Goal: Task Accomplishment & Management: Complete application form

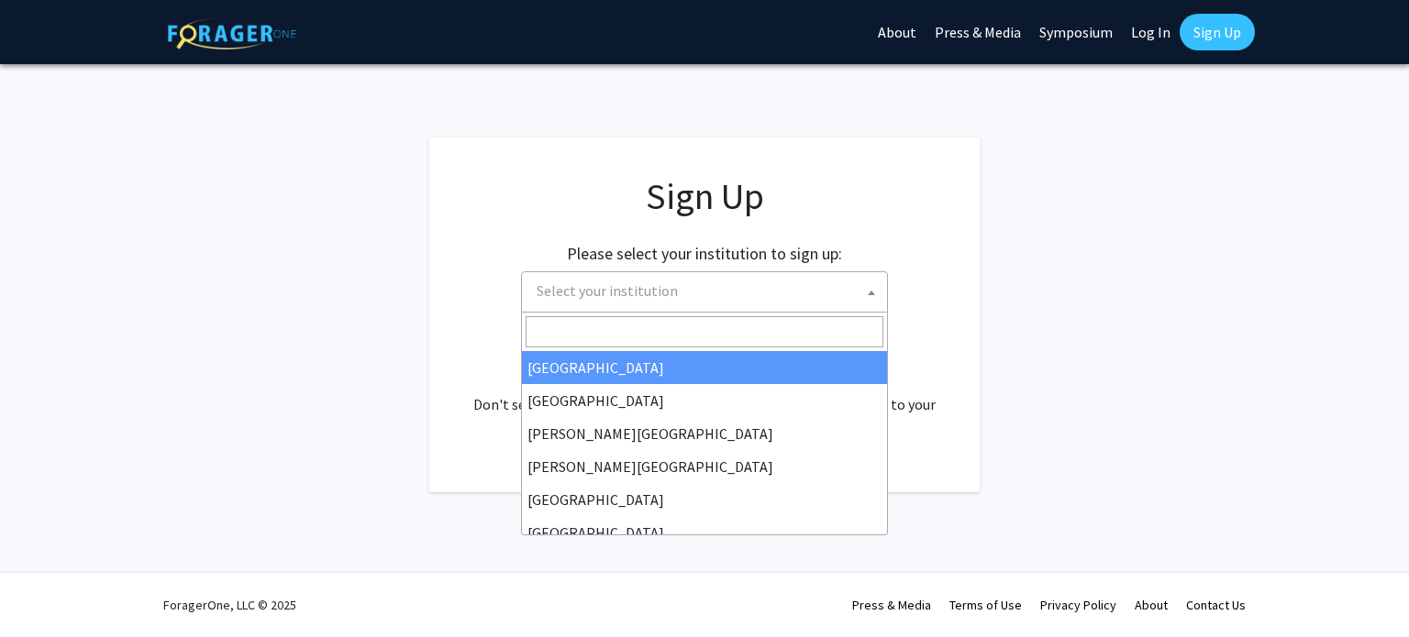
click at [627, 302] on span "Select your institution" at bounding box center [708, 291] width 358 height 38
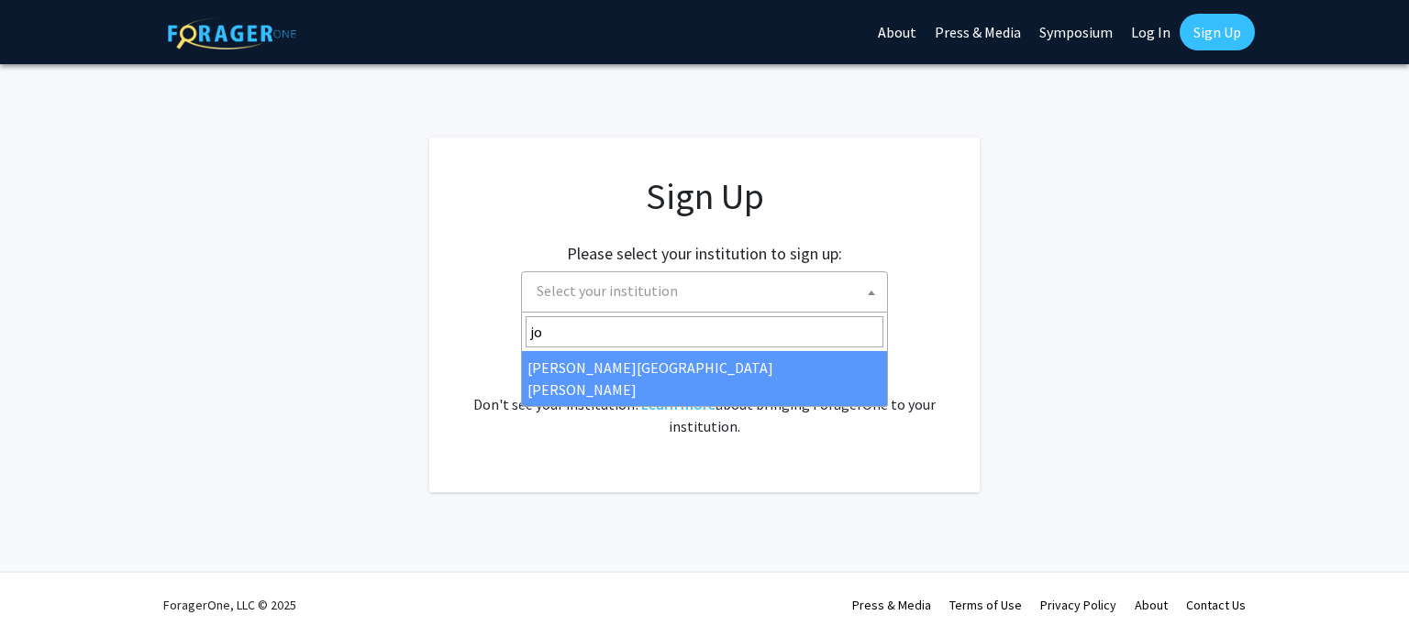
type input "jo"
select select "1"
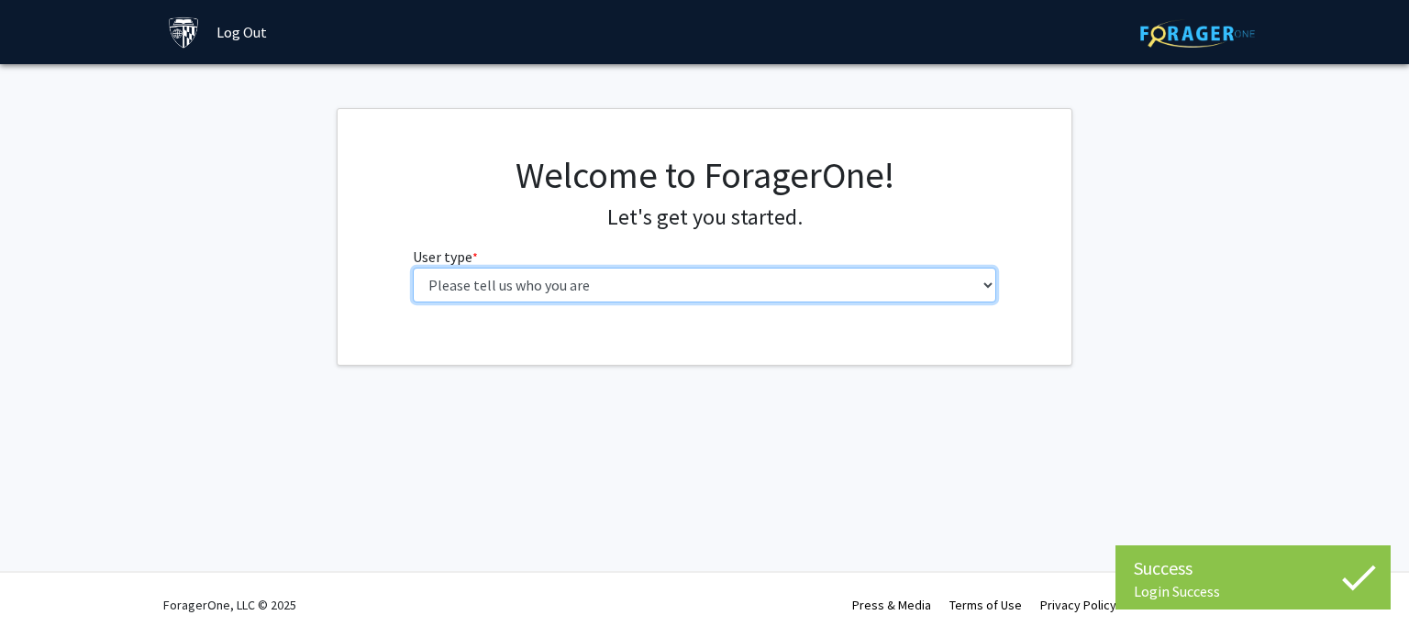
drag, startPoint x: 0, startPoint y: 0, endPoint x: 781, endPoint y: 280, distance: 829.1
click at [781, 280] on select "Please tell us who you are Undergraduate Student Master's Student Doctoral Cand…" at bounding box center [705, 285] width 584 height 35
drag, startPoint x: 781, startPoint y: 280, endPoint x: 730, endPoint y: 324, distance: 67.0
click at [730, 324] on div "Welcome to ForagerOne! Let's get you started. User type * required Please tell …" at bounding box center [705, 237] width 734 height 256
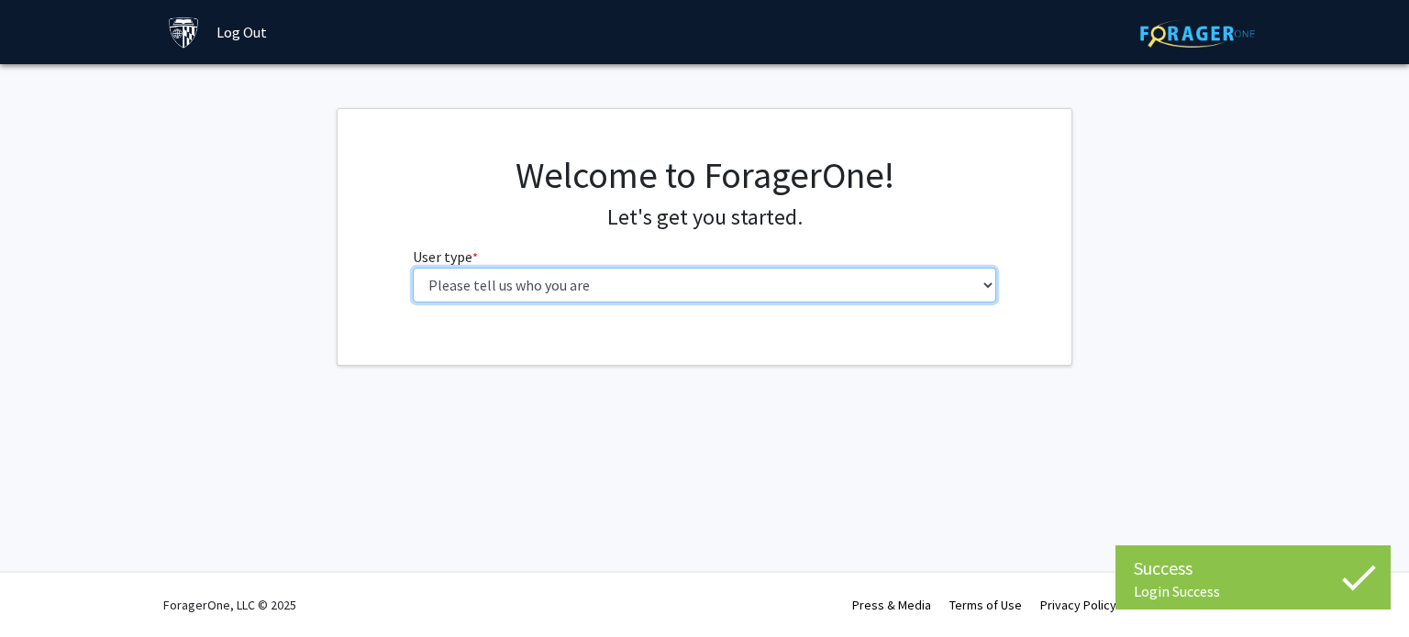
select select "1: undergrad"
click at [413, 268] on select "Please tell us who you are Undergraduate Student Master's Student Doctoral Cand…" at bounding box center [705, 285] width 584 height 35
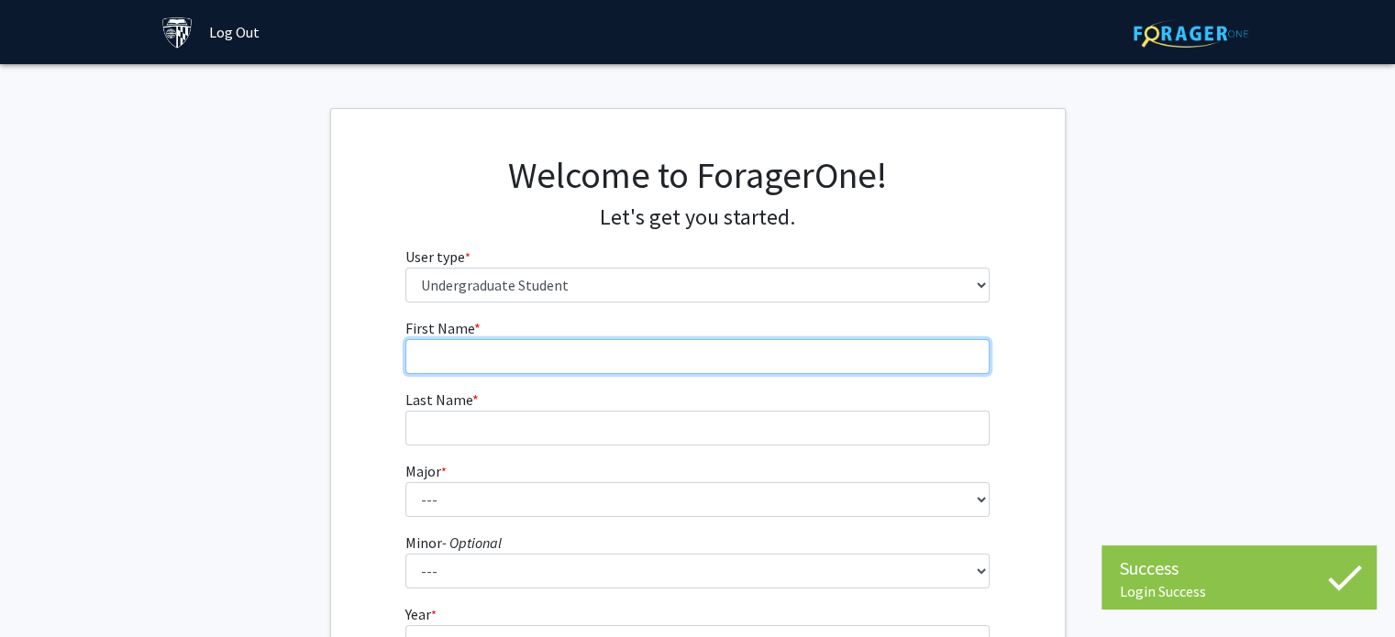
click at [706, 359] on input "First Name * required" at bounding box center [697, 356] width 584 height 35
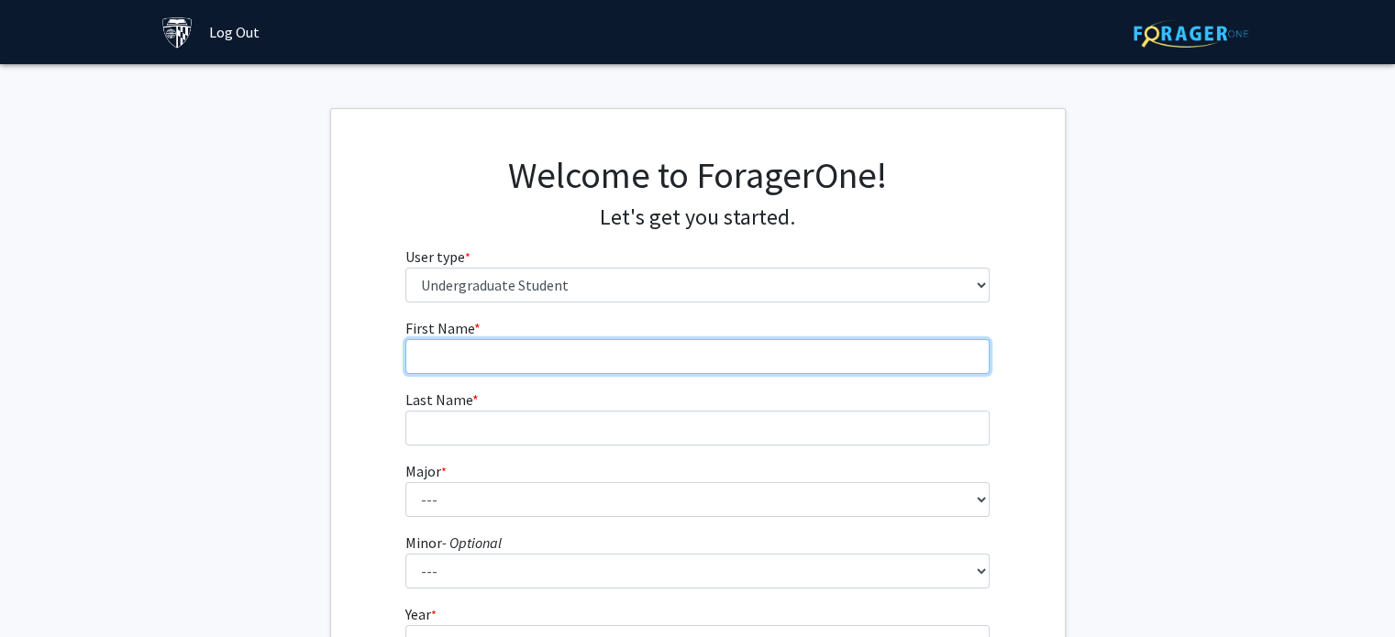
type input "[PERSON_NAME]"
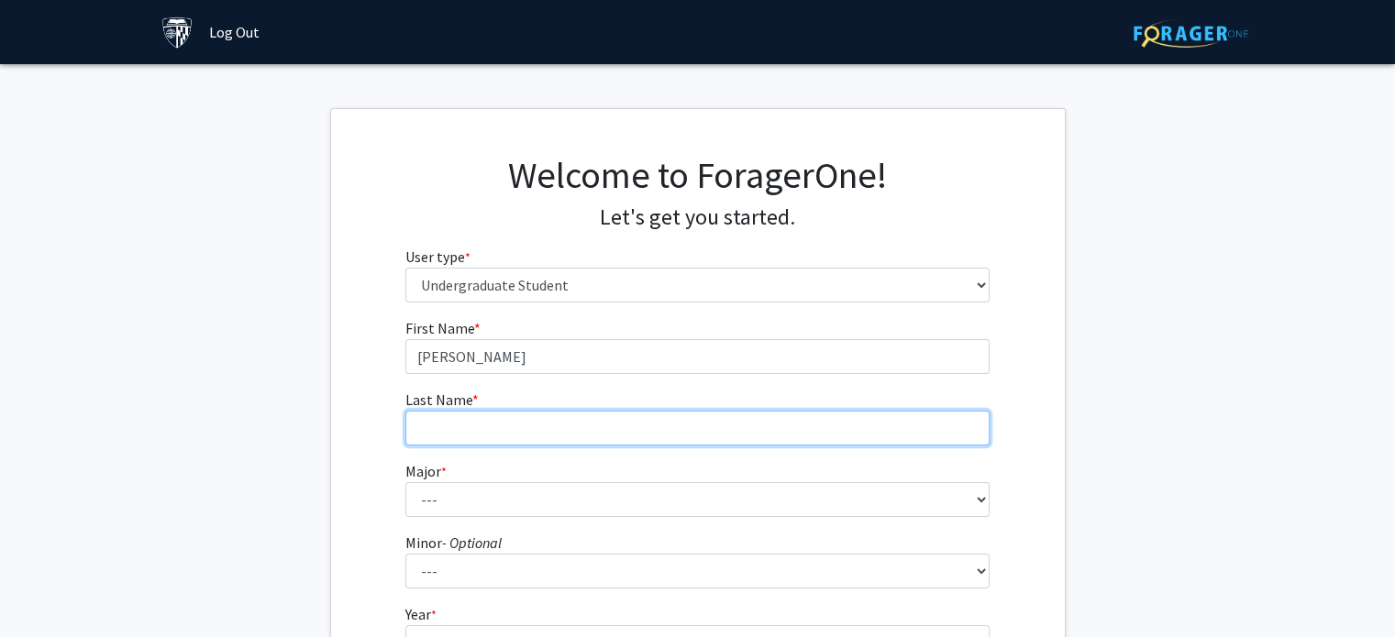
type input "[PERSON_NAME]"
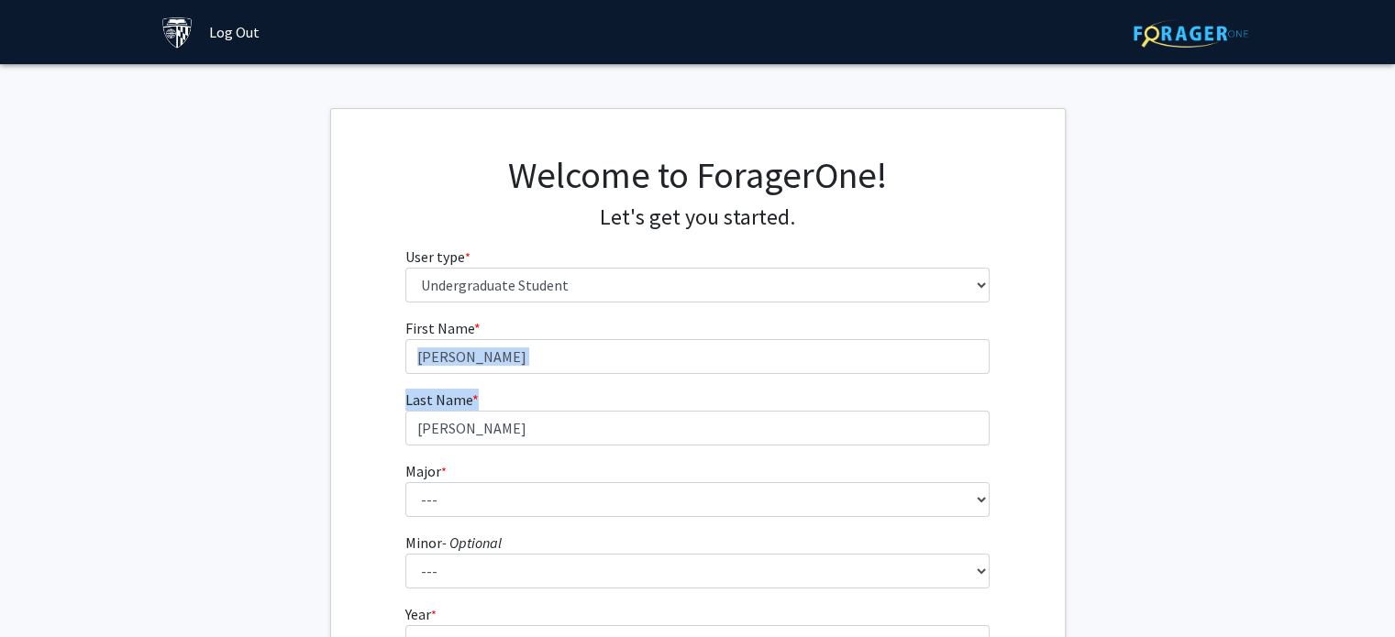
drag, startPoint x: 535, startPoint y: 406, endPoint x: 497, endPoint y: 363, distance: 57.2
click at [497, 363] on form "First Name * required [PERSON_NAME] Last Name * required [PERSON_NAME] * requir…" at bounding box center [697, 541] width 584 height 448
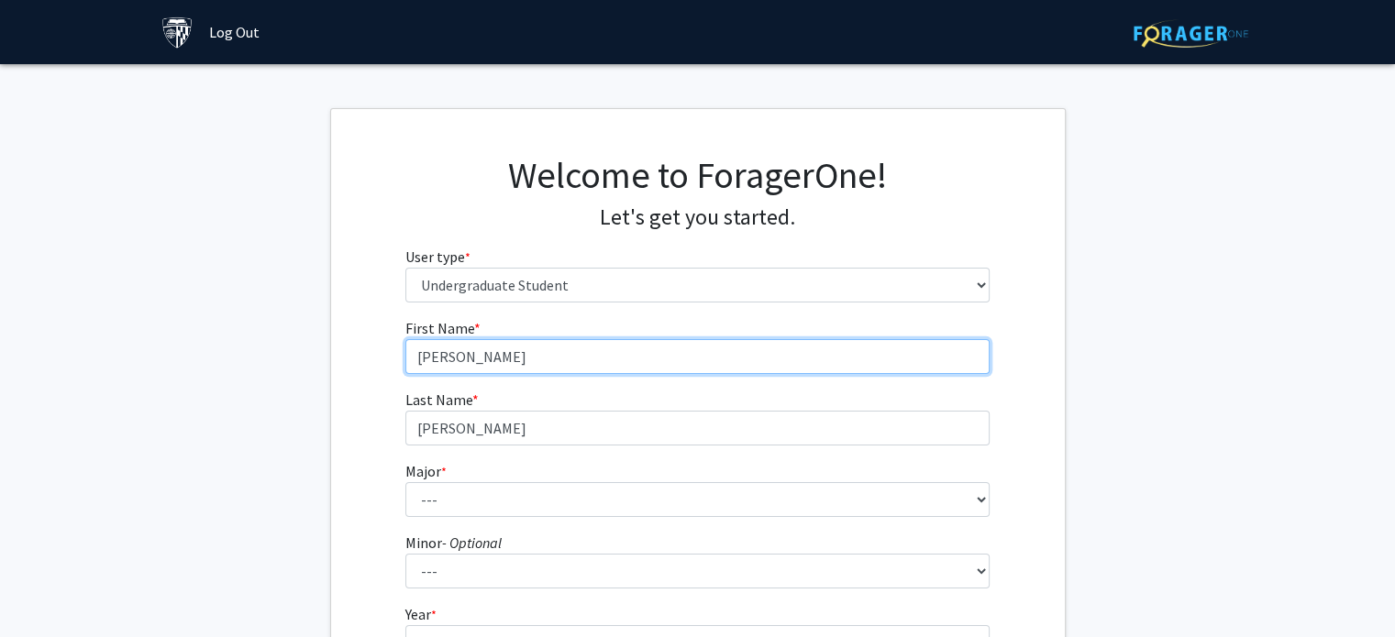
click at [497, 363] on input "[PERSON_NAME]" at bounding box center [697, 356] width 584 height 35
type input "[PERSON_NAME]"
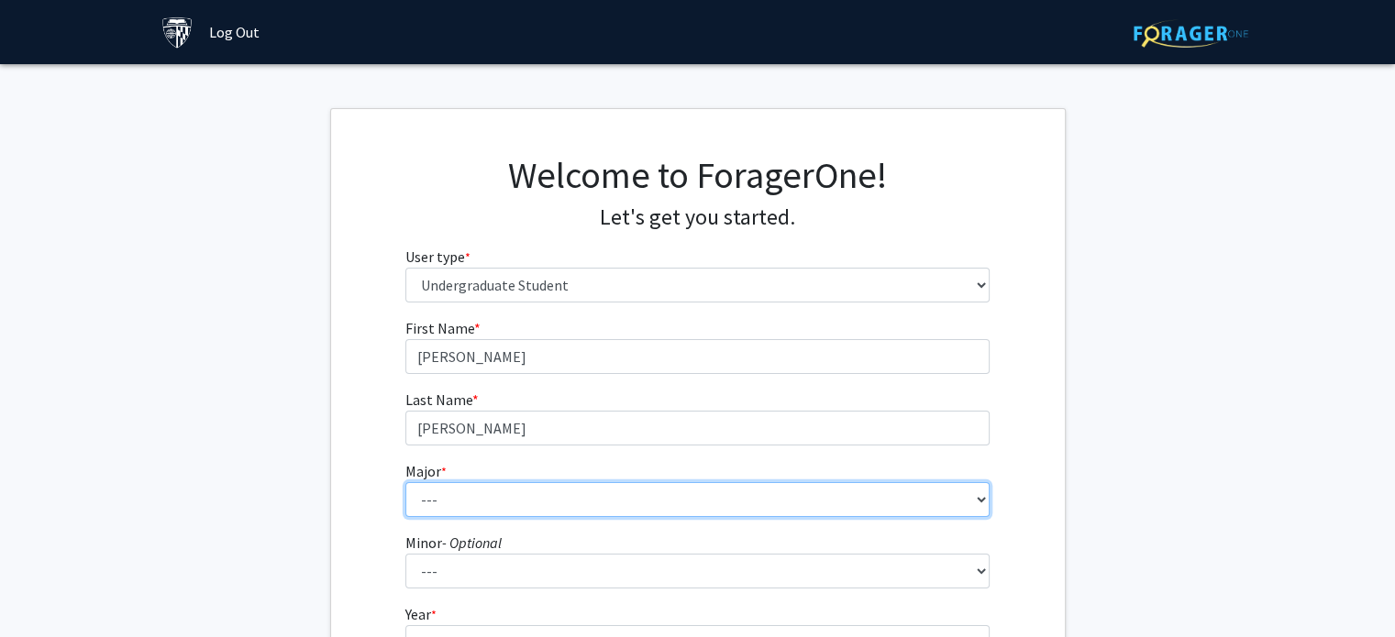
click at [447, 482] on select "--- Africana Studies Anthropology Applied Mathematics & Statistics Archaeology …" at bounding box center [697, 499] width 584 height 35
select select "19: 34"
click at [405, 482] on select "--- Africana Studies Anthropology Applied Mathematics & Statistics Archaeology …" at bounding box center [697, 499] width 584 height 35
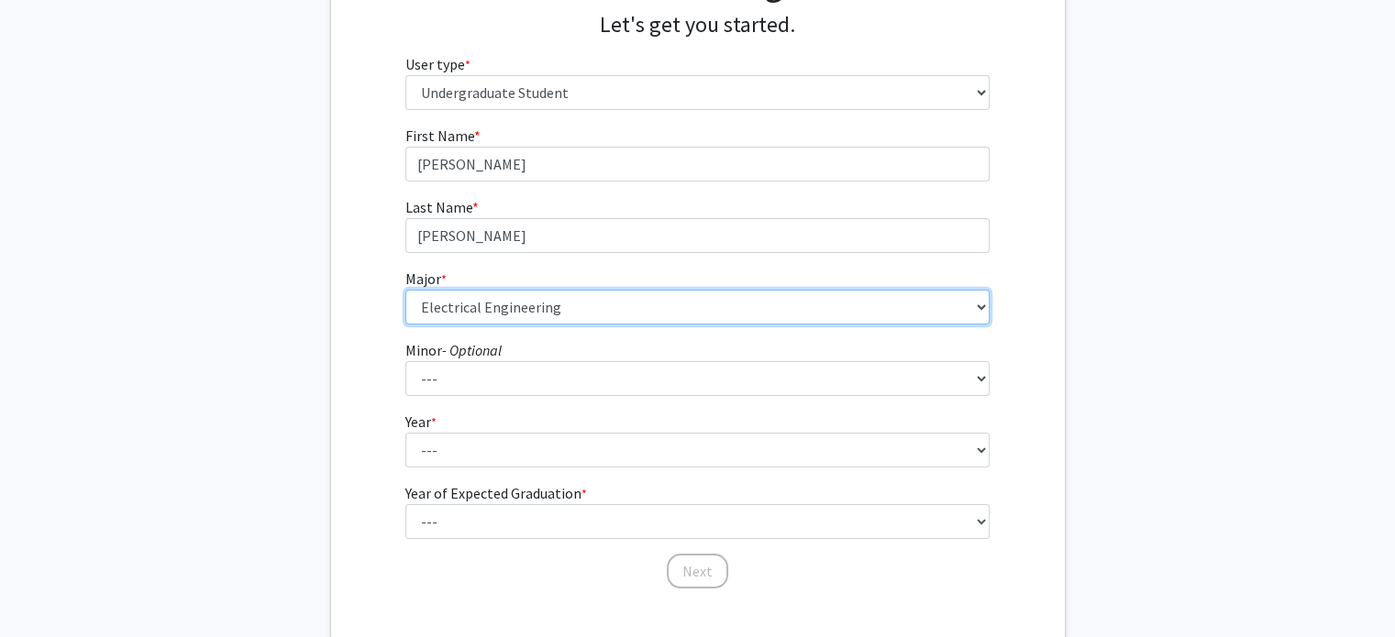
scroll to position [198, 0]
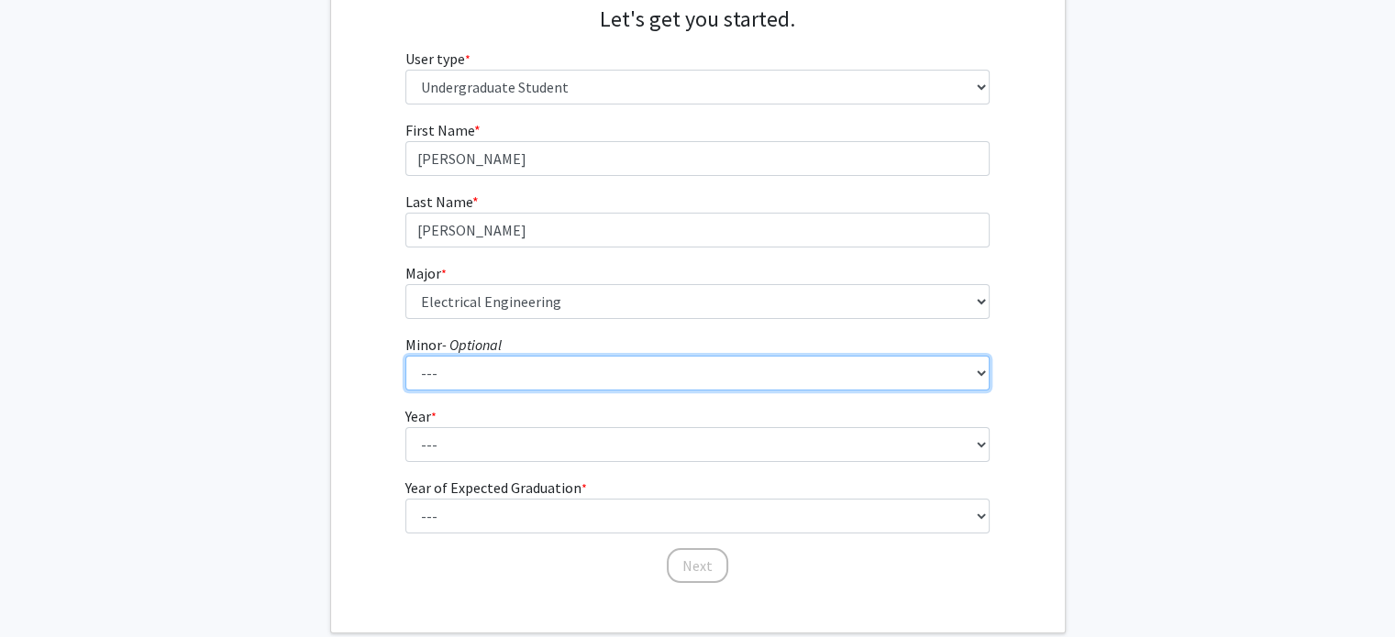
click at [450, 356] on select "--- Accounting and Financial Management Africana Studies Anthropology Applied M…" at bounding box center [697, 373] width 584 height 35
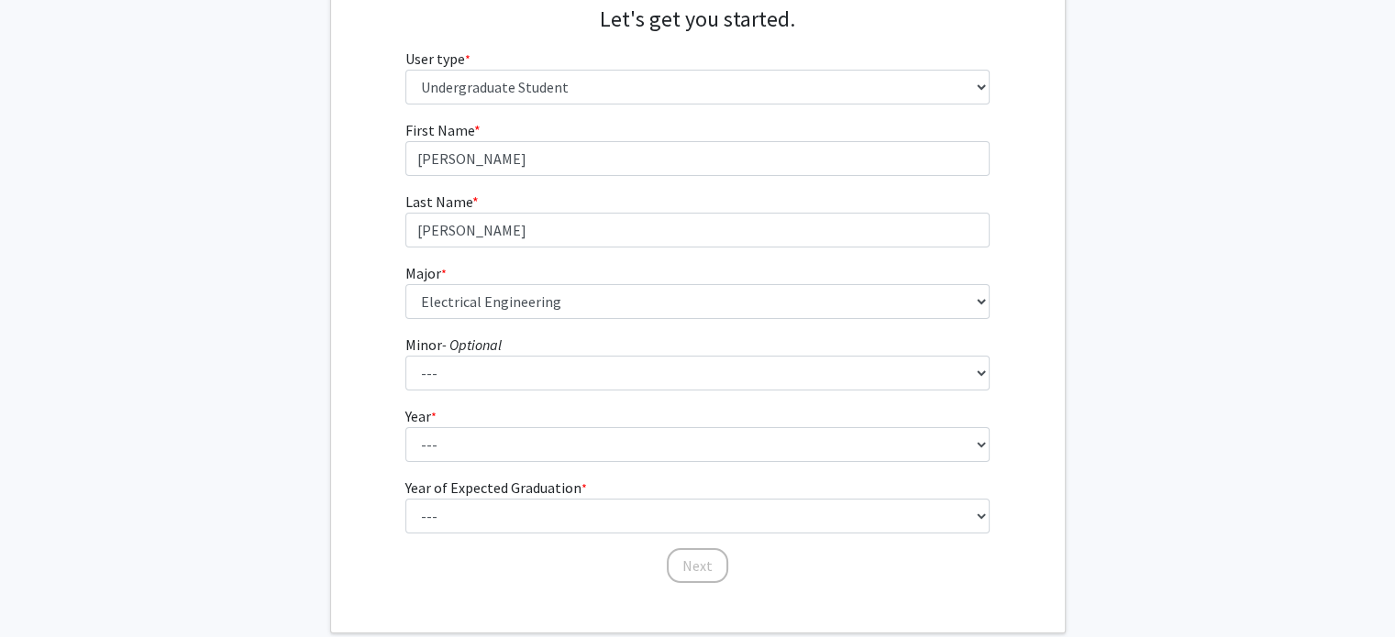
click at [292, 278] on fg-get-started "Welcome to ForagerOne! Let's get you started. User type * required Please tell …" at bounding box center [697, 272] width 1395 height 724
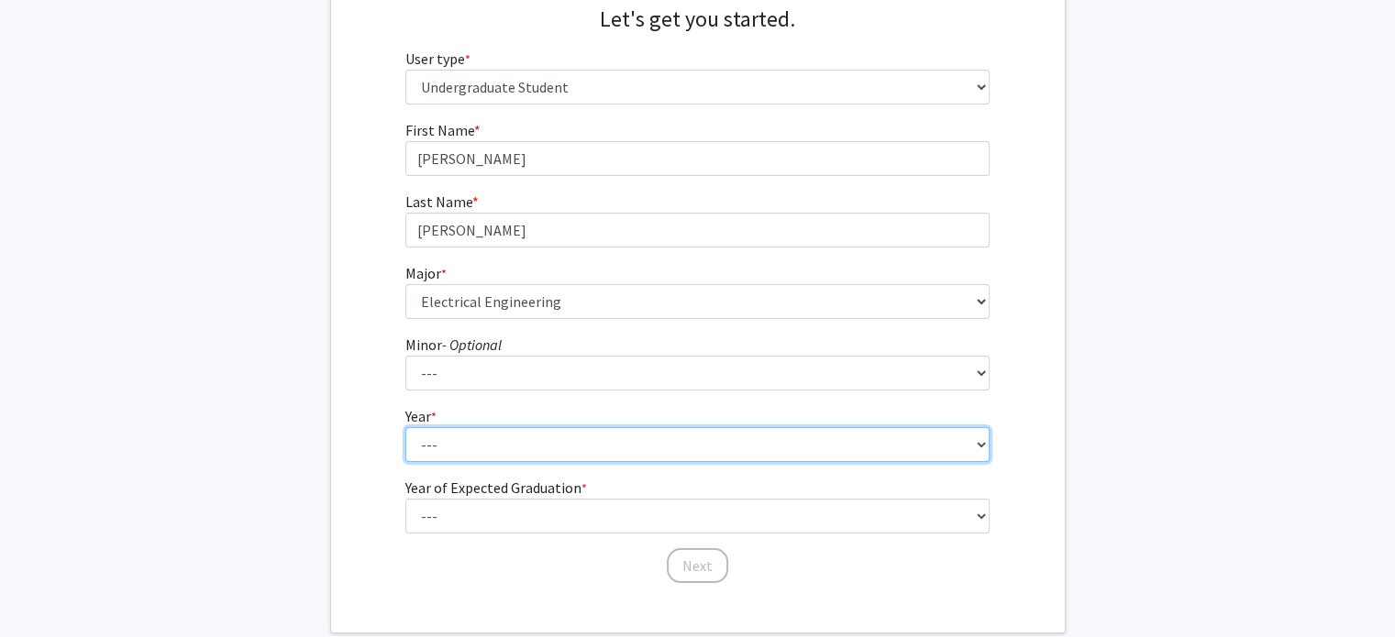
click at [445, 437] on select "--- First-year Sophomore Junior Senior Postbaccalaureate Certificate" at bounding box center [697, 444] width 584 height 35
select select "1: first-year"
click at [405, 427] on select "--- First-year Sophomore Junior Senior Postbaccalaureate Certificate" at bounding box center [697, 444] width 584 height 35
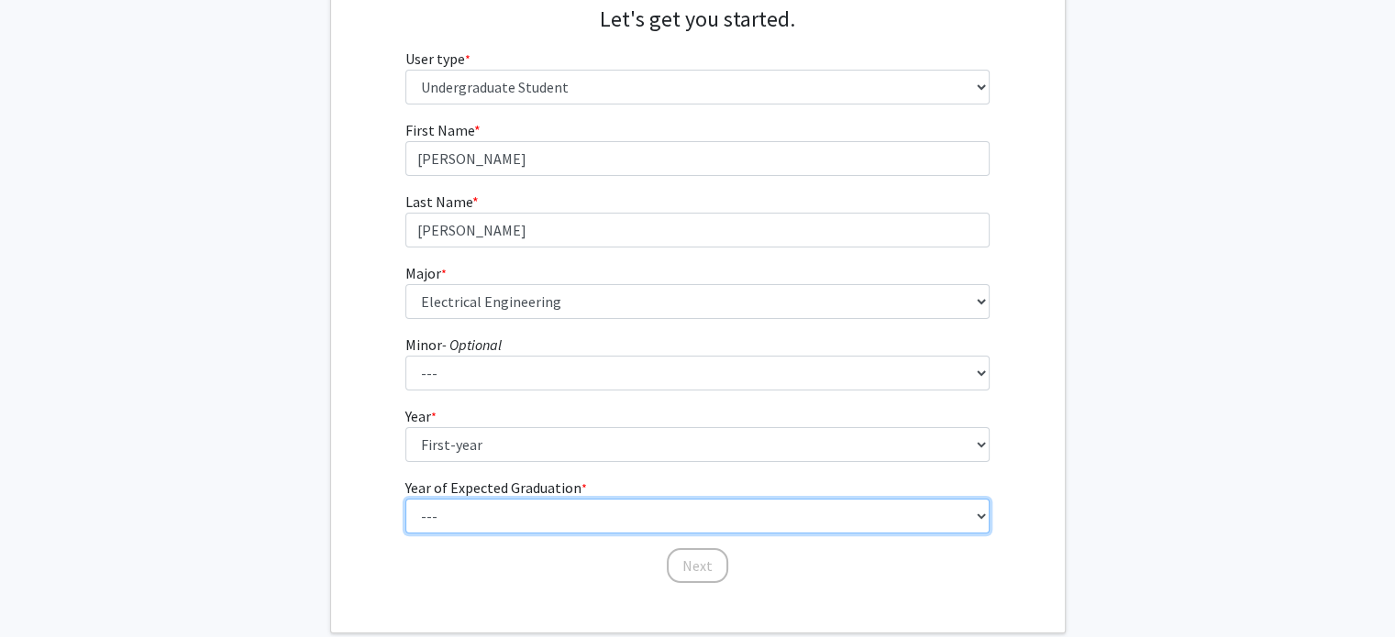
click at [466, 515] on select "--- 2025 2026 2027 2028 2029 2030 2031 2032 2033 2034" at bounding box center [697, 516] width 584 height 35
select select "5: 2029"
click at [405, 499] on select "--- 2025 2026 2027 2028 2029 2030 2031 2032 2033 2034" at bounding box center [697, 516] width 584 height 35
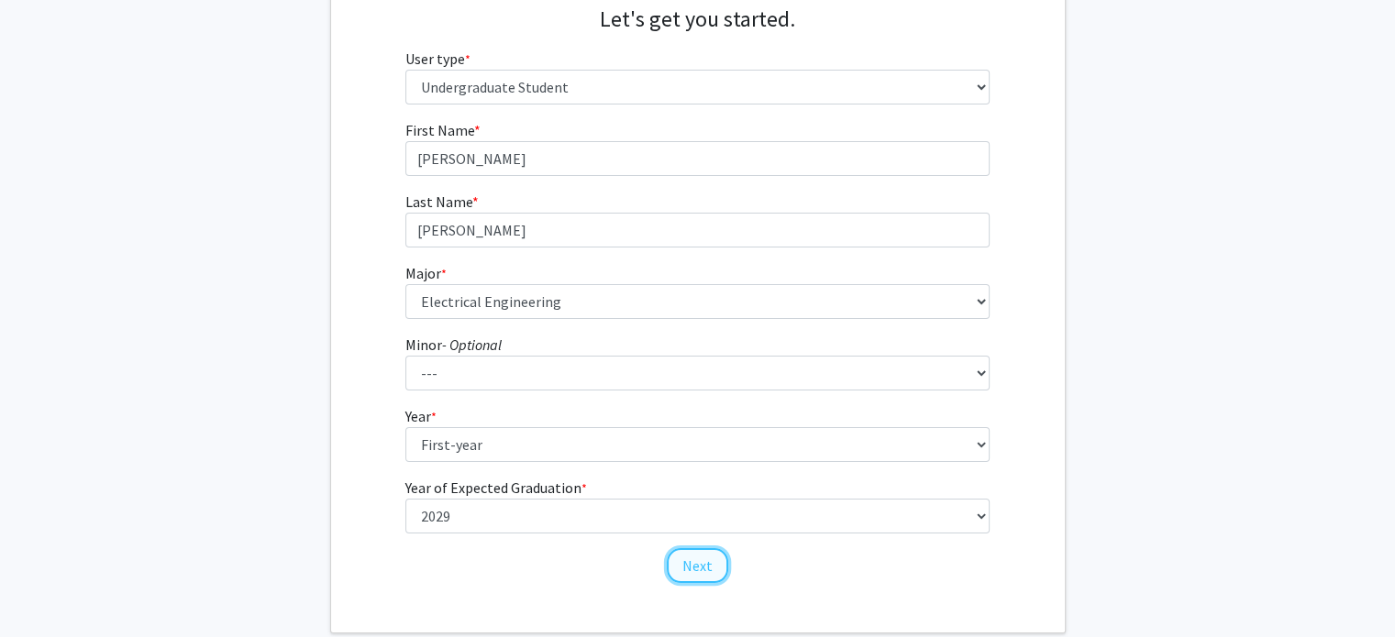
click at [682, 574] on button "Next" at bounding box center [697, 565] width 61 height 35
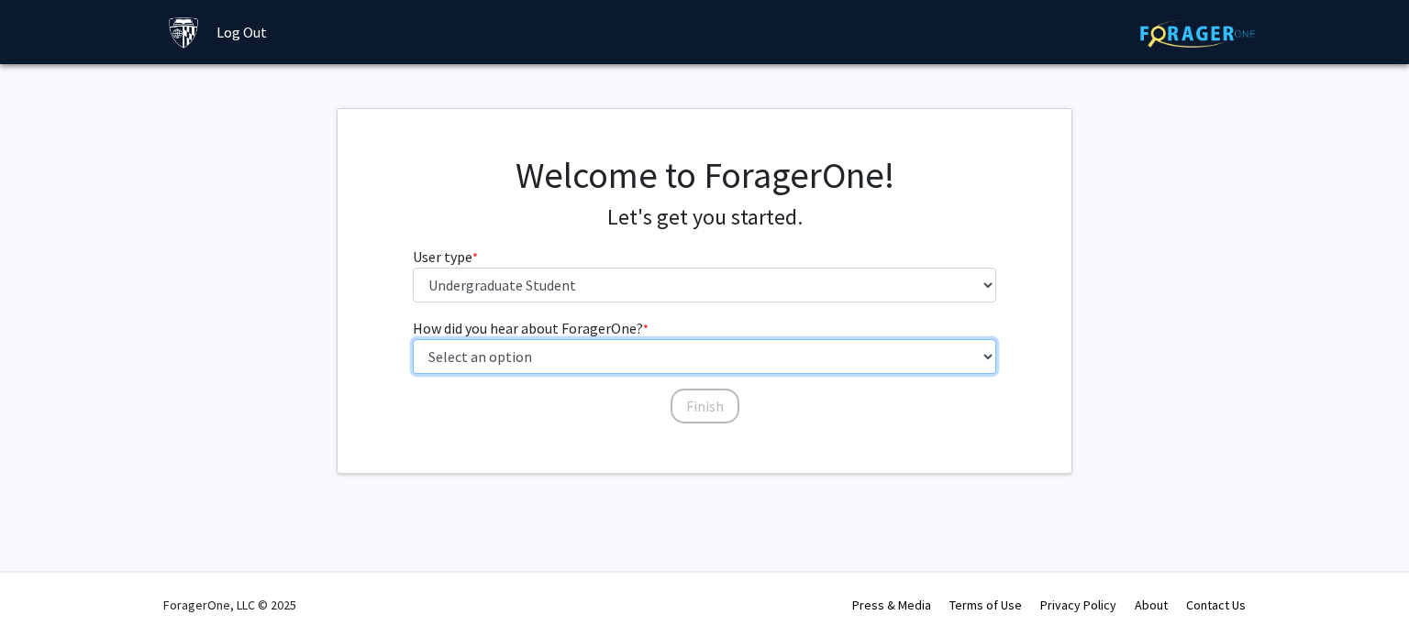
click at [505, 362] on select "Select an option Peer/student recommendation Faculty/staff recommendation Unive…" at bounding box center [705, 356] width 584 height 35
select select "3: university_website"
click at [413, 339] on select "Select an option Peer/student recommendation Faculty/staff recommendation Unive…" at bounding box center [705, 356] width 584 height 35
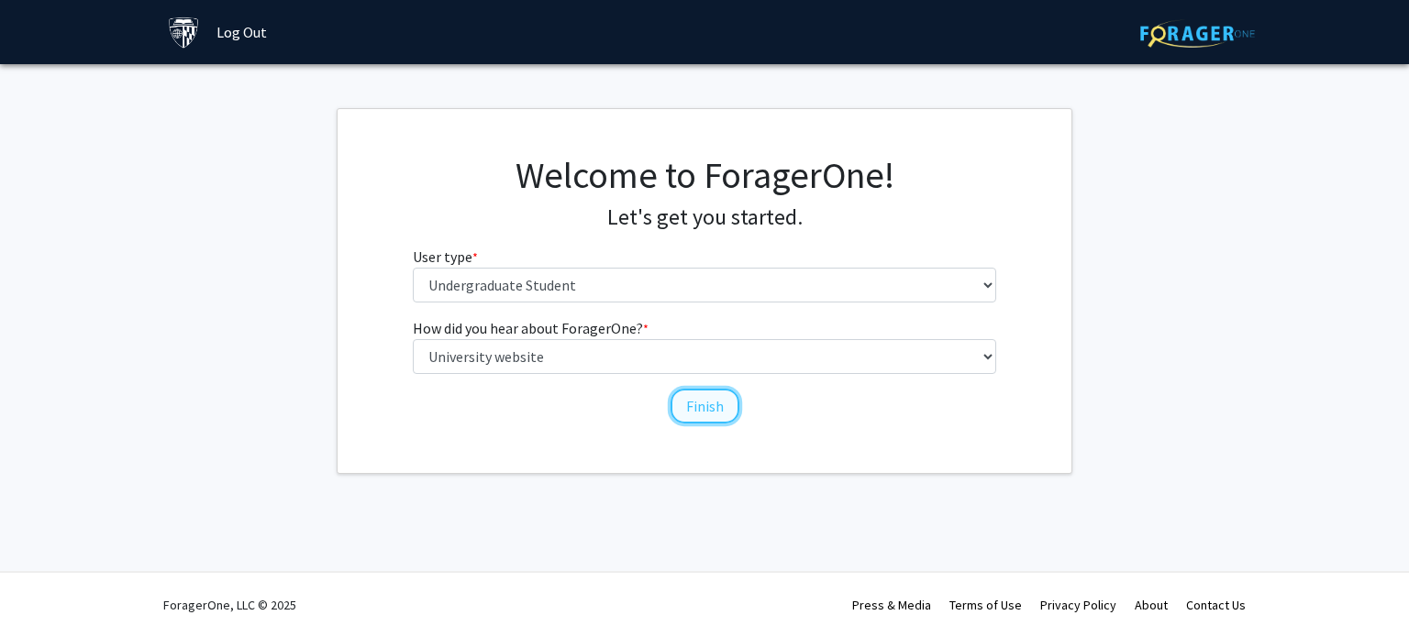
click at [688, 395] on button "Finish" at bounding box center [704, 406] width 69 height 35
